Goal: Information Seeking & Learning: Find specific fact

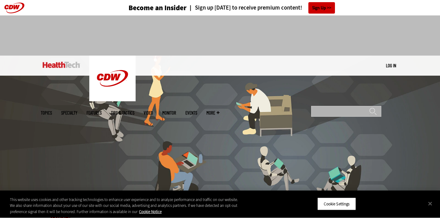
click at [323, 106] on input "Search" at bounding box center [346, 111] width 70 height 11
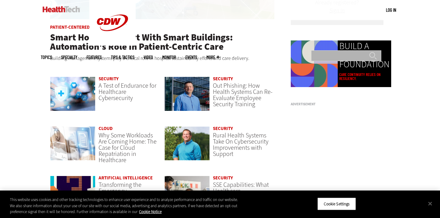
scroll to position [428, 0]
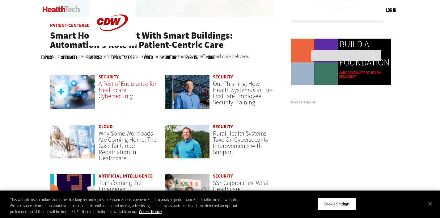
click at [119, 87] on span "A Test of Endurance for Healthcare Cybersecurity" at bounding box center [128, 90] width 58 height 21
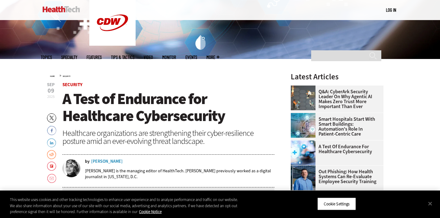
scroll to position [153, 0]
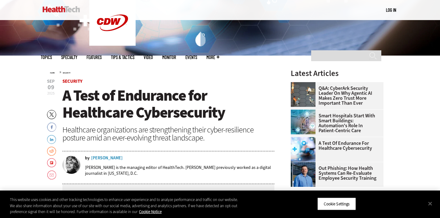
click at [98, 156] on div "[PERSON_NAME]" at bounding box center [106, 158] width 31 height 4
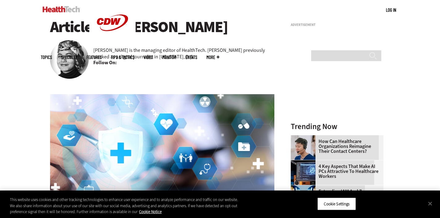
scroll to position [53, 0]
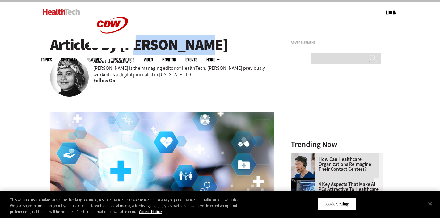
drag, startPoint x: 178, startPoint y: 48, endPoint x: 122, endPoint y: 46, distance: 55.6
click at [122, 46] on h1 "Articles By [PERSON_NAME]" at bounding box center [162, 44] width 224 height 17
copy h1 "[PERSON_NAME]"
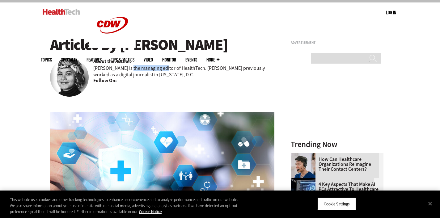
drag, startPoint x: 160, startPoint y: 69, endPoint x: 125, endPoint y: 69, distance: 34.9
click at [125, 69] on p "[PERSON_NAME] is the managing editor of HealthTech. [PERSON_NAME] previously wo…" at bounding box center [183, 71] width 181 height 13
copy p "managing editor"
drag, startPoint x: 189, startPoint y: 69, endPoint x: 165, endPoint y: 69, distance: 23.5
click at [165, 69] on p "[PERSON_NAME] is the managing editor of HealthTech. [PERSON_NAME] previously wo…" at bounding box center [183, 71] width 181 height 13
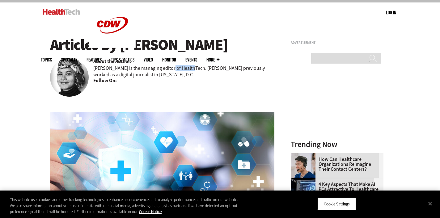
copy p "HealthTech"
